Goal: Task Accomplishment & Management: Use online tool/utility

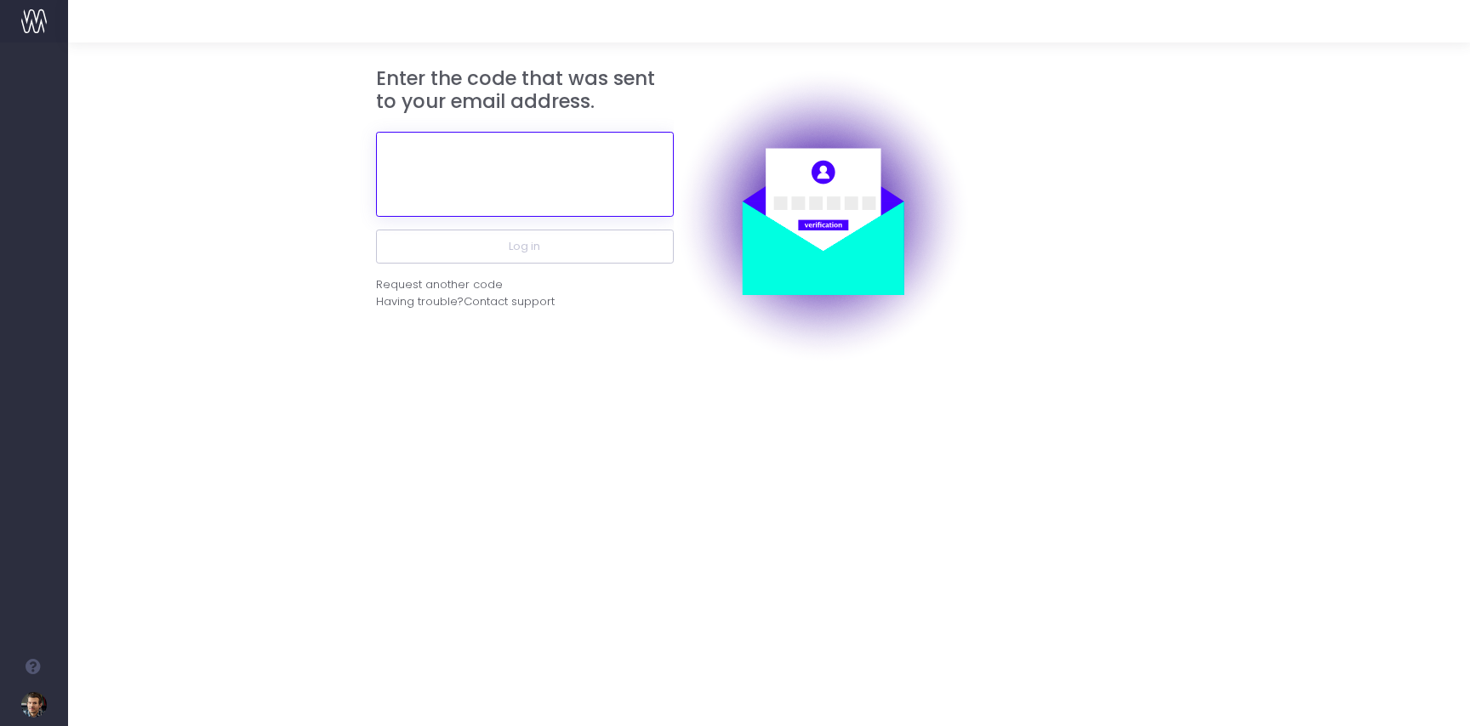
click at [528, 196] on input "text" at bounding box center [525, 174] width 298 height 85
paste input "899330"
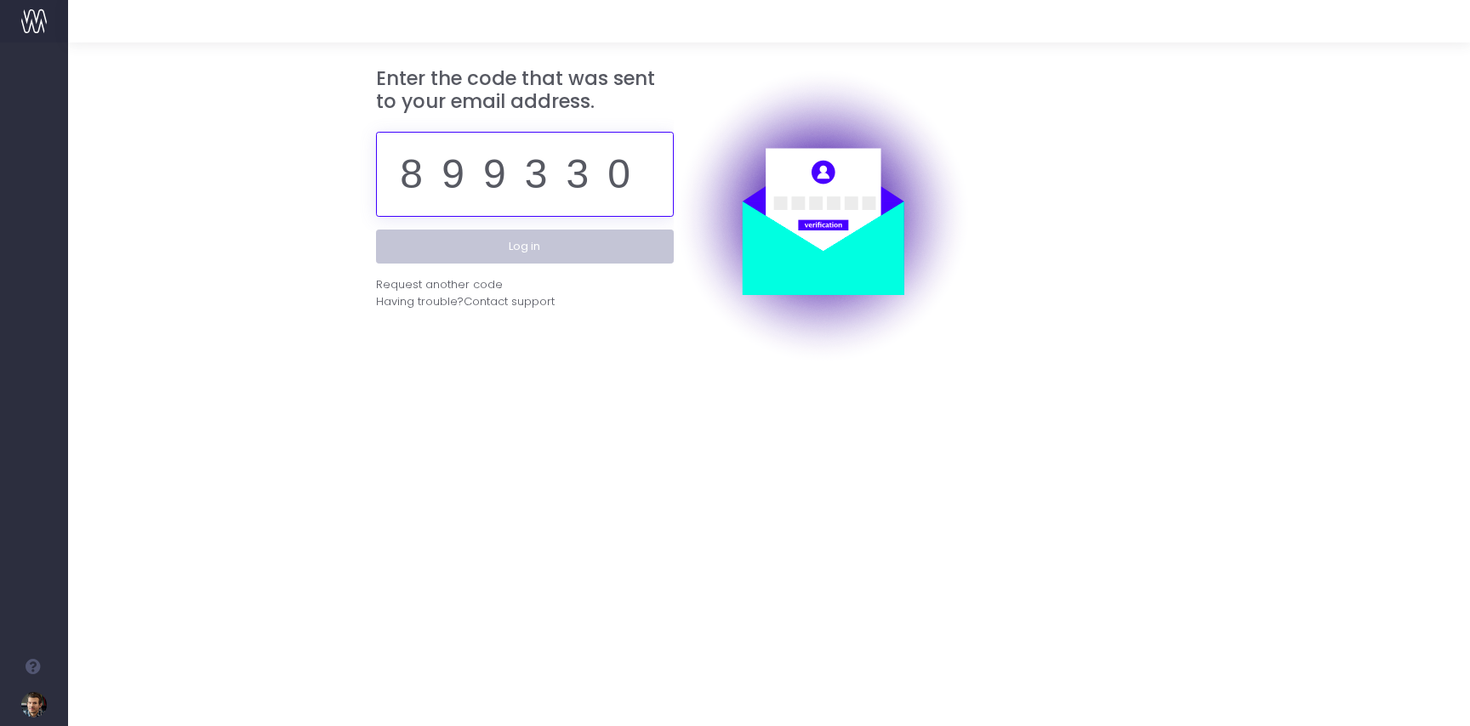
type input "899330"
click at [530, 246] on button "Log in" at bounding box center [525, 247] width 298 height 34
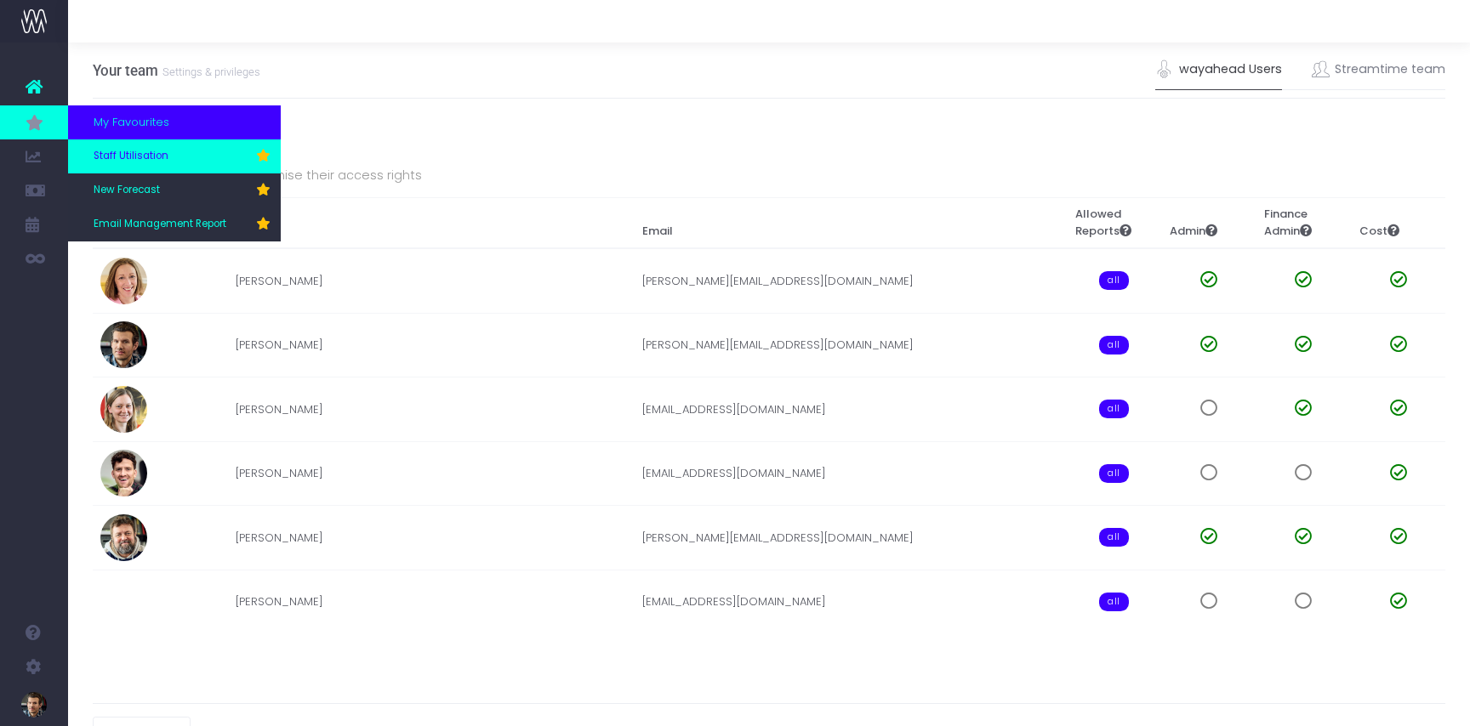
click at [108, 151] on span "Staff Utilisation" at bounding box center [131, 156] width 75 height 15
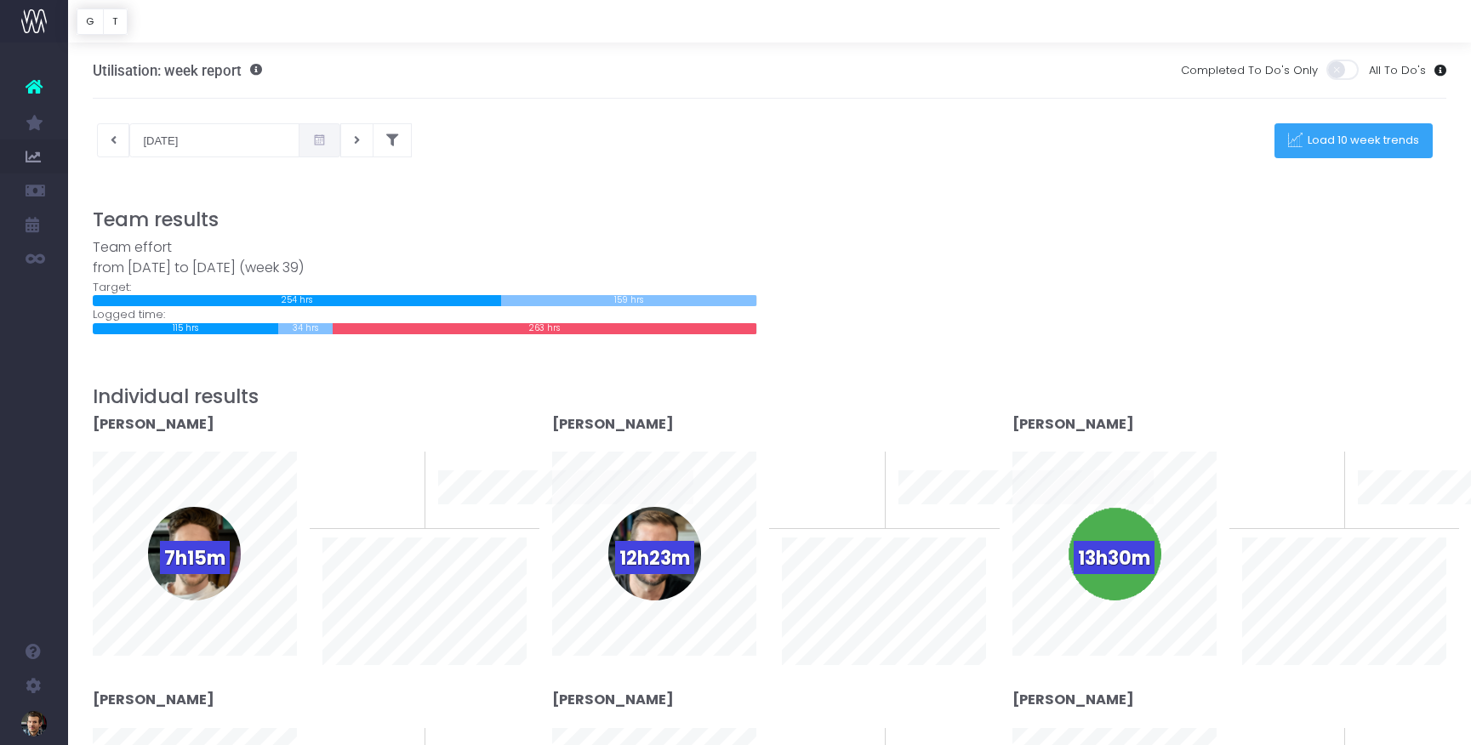
click at [1338, 142] on span "Load 10 week trends" at bounding box center [1360, 141] width 117 height 14
click at [120, 140] on div at bounding box center [735, 372] width 1471 height 745
click at [122, 20] on button "T" at bounding box center [115, 22] width 25 height 26
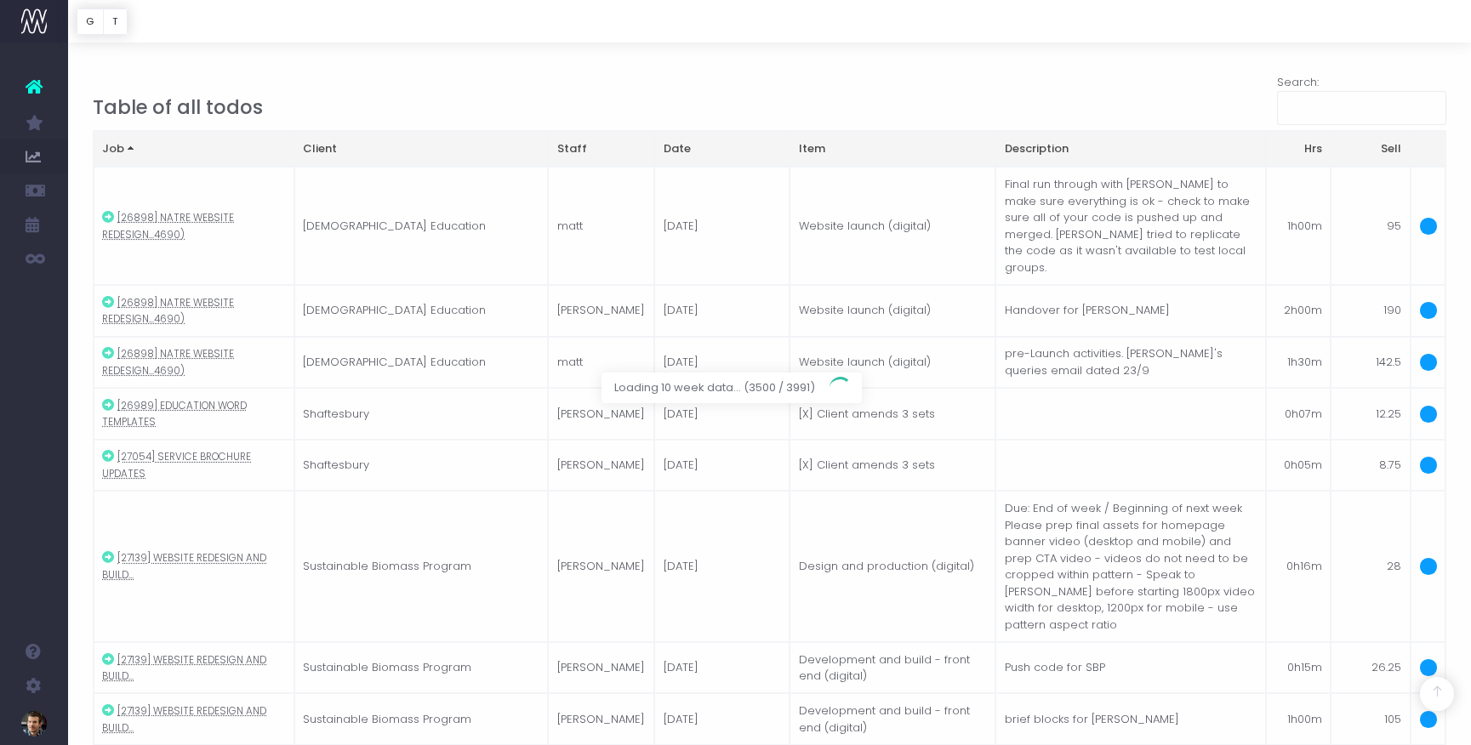
scroll to position [1493, 0]
click at [91, 25] on button "G" at bounding box center [90, 22] width 27 height 26
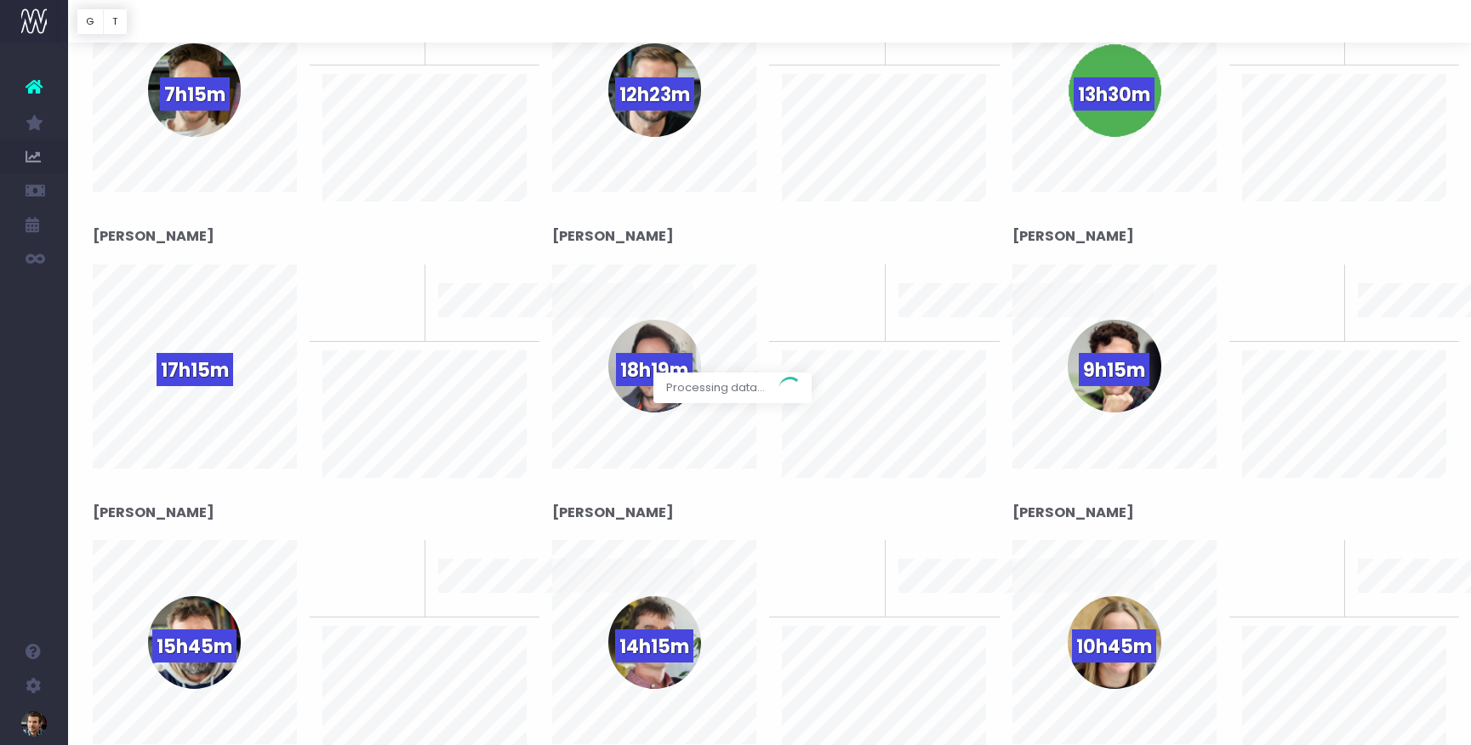
scroll to position [0, 0]
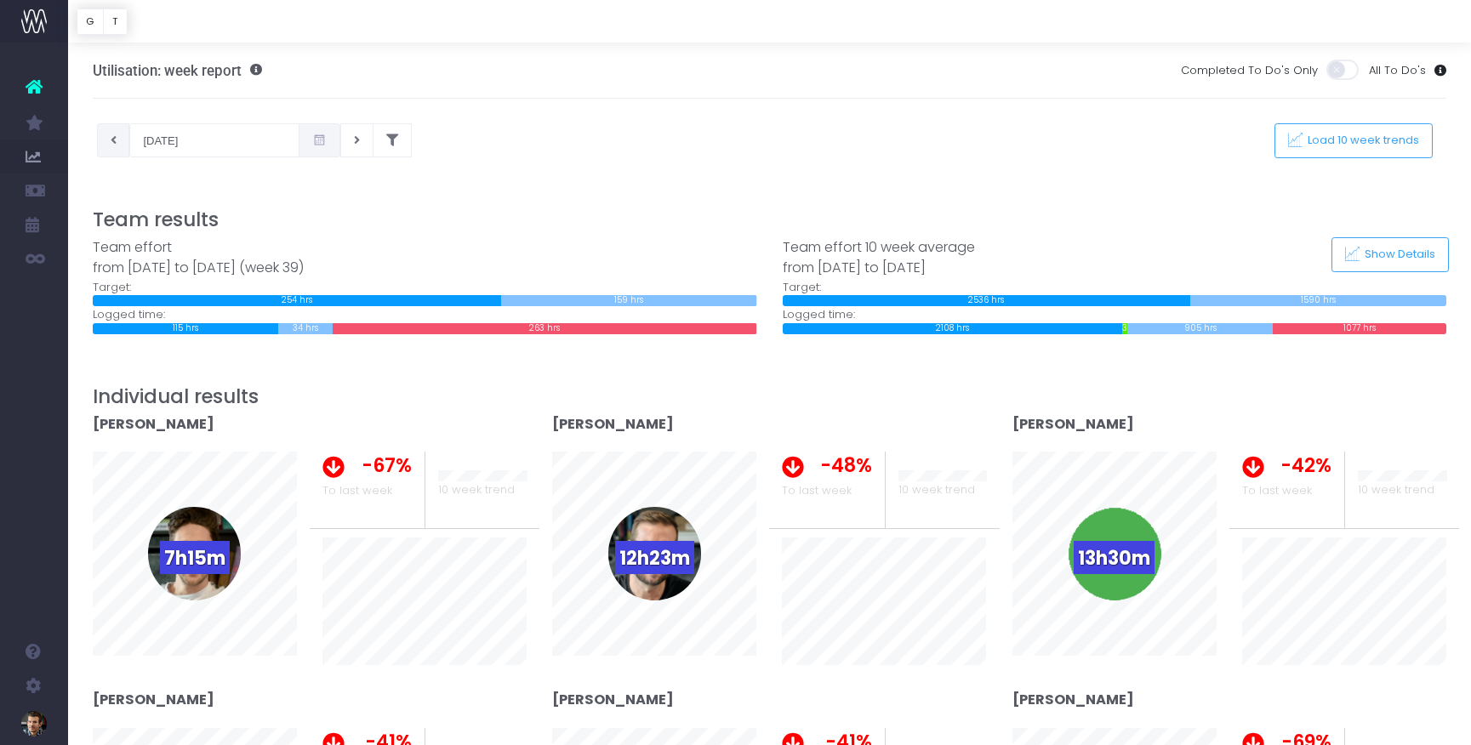
click at [119, 142] on button at bounding box center [113, 140] width 33 height 34
type input "17-09-2025"
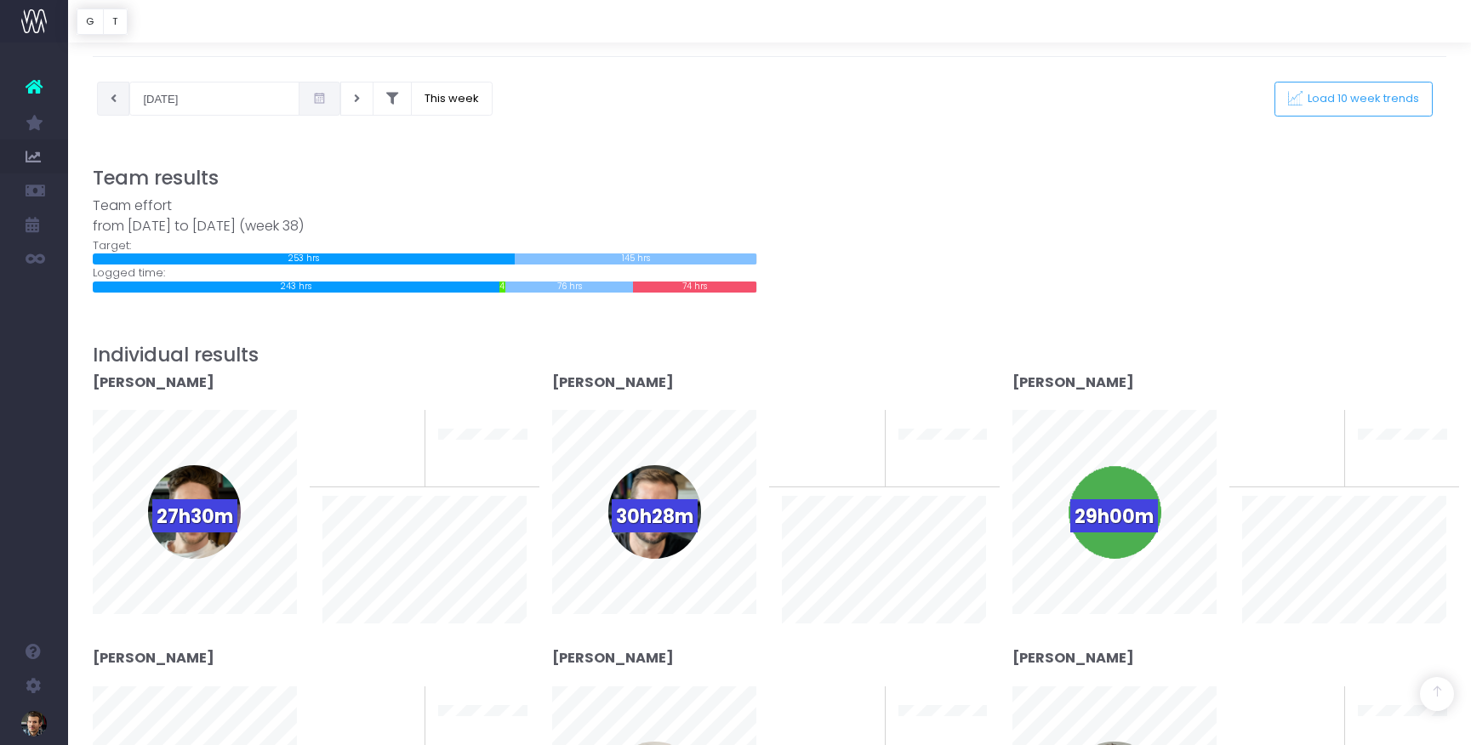
scroll to position [11, 0]
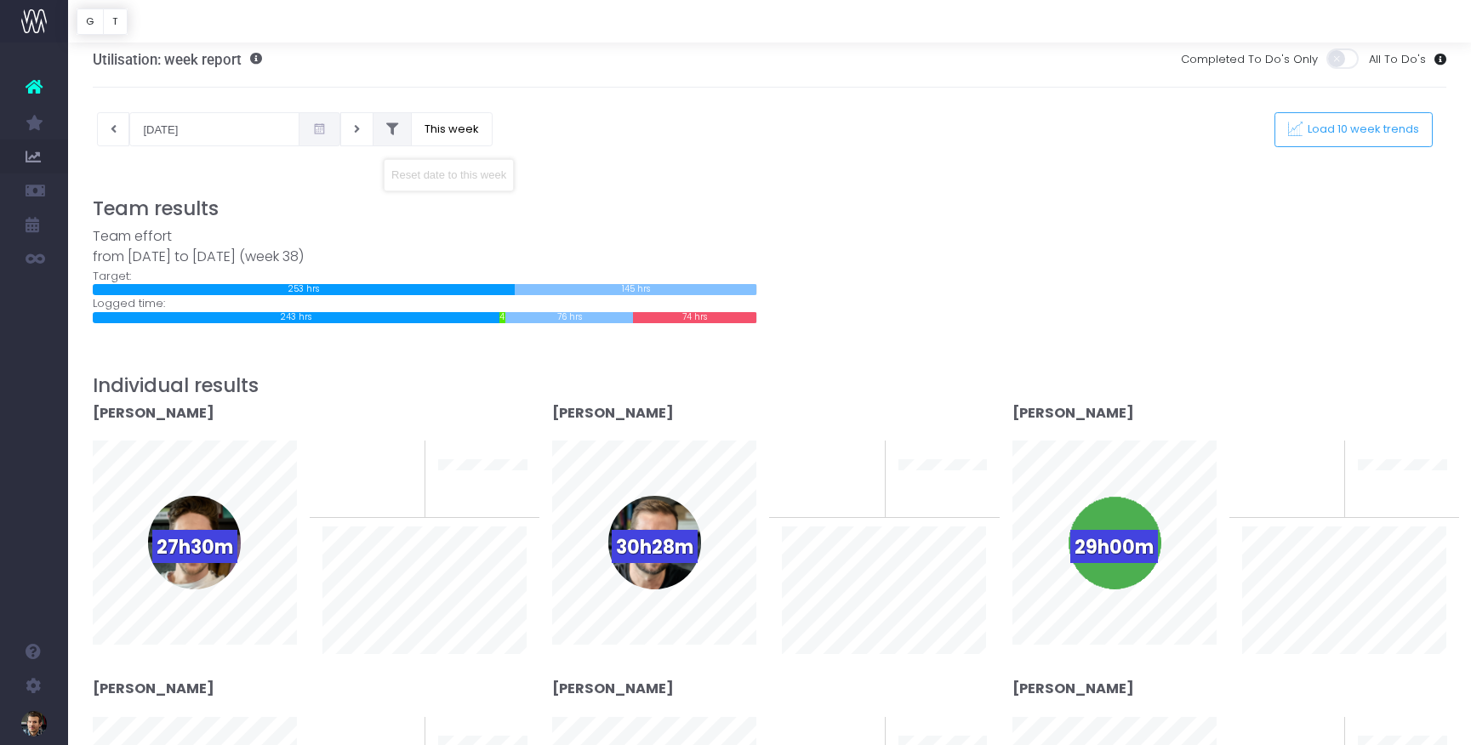
click at [386, 129] on icon at bounding box center [392, 129] width 12 height 0
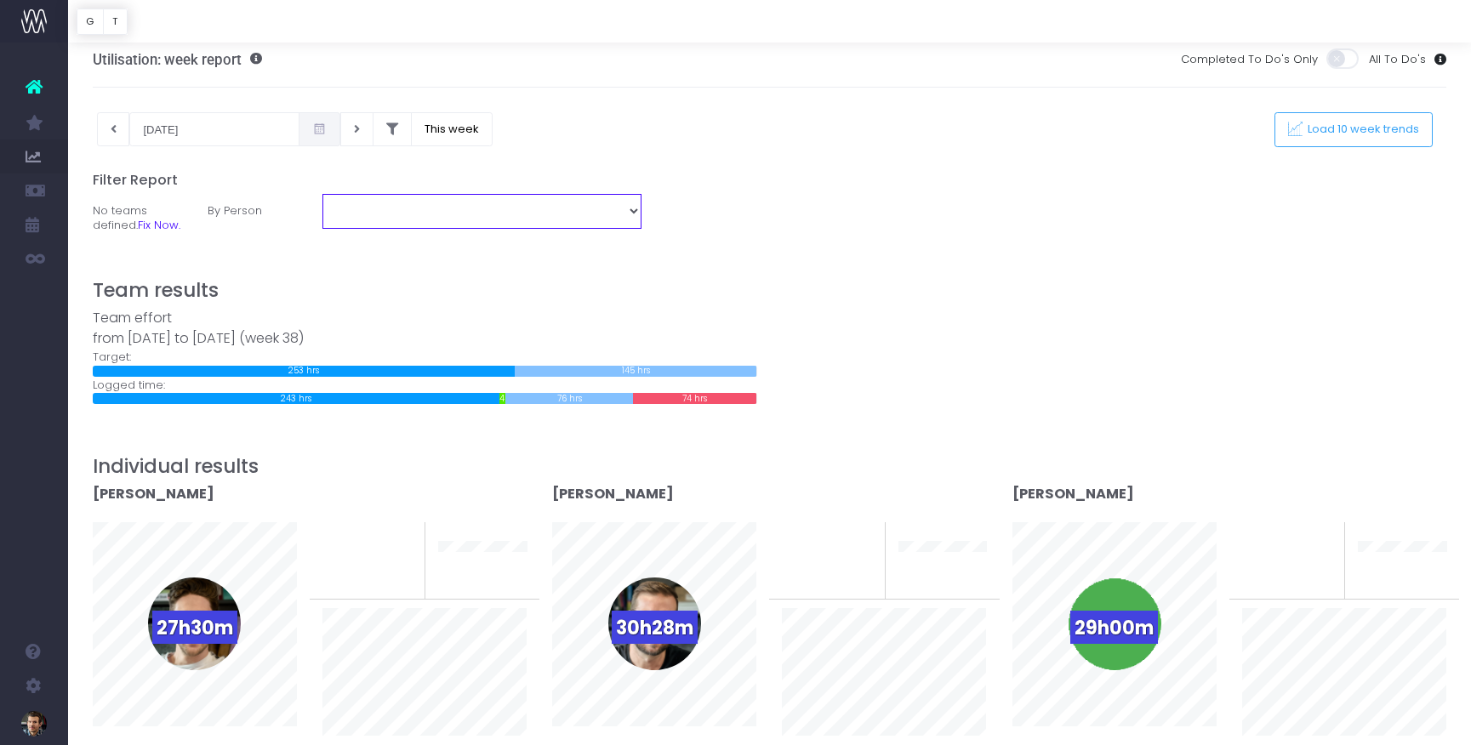
click at [611, 213] on select "Chris Dummer Dave Neal Diana Murariu Jack MacRae Lee Hallum Matt Weet Mike Bail…" at bounding box center [481, 211] width 319 height 34
select select "12046"
click at [322, 194] on select "Chris Dummer Dave Neal Diana Murariu Jack MacRae Lee Hallum Matt Weet Mike Bail…" at bounding box center [481, 211] width 319 height 34
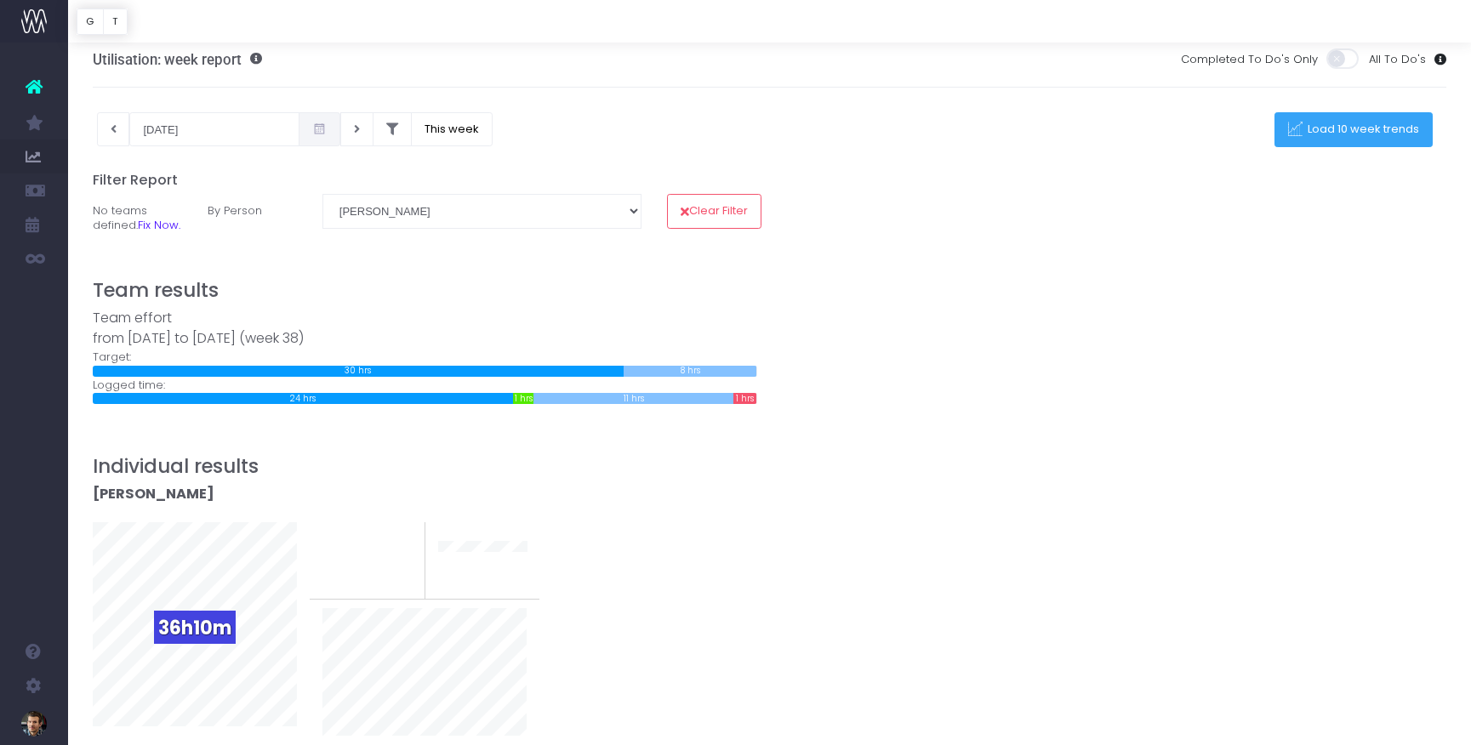
click at [1287, 145] on button "Load 10 week trends" at bounding box center [1353, 129] width 158 height 35
